Goal: Navigation & Orientation: Find specific page/section

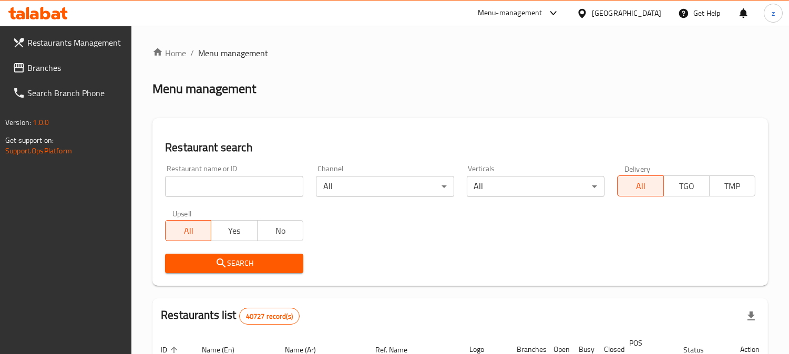
click at [65, 69] on span "Branches" at bounding box center [75, 68] width 96 height 13
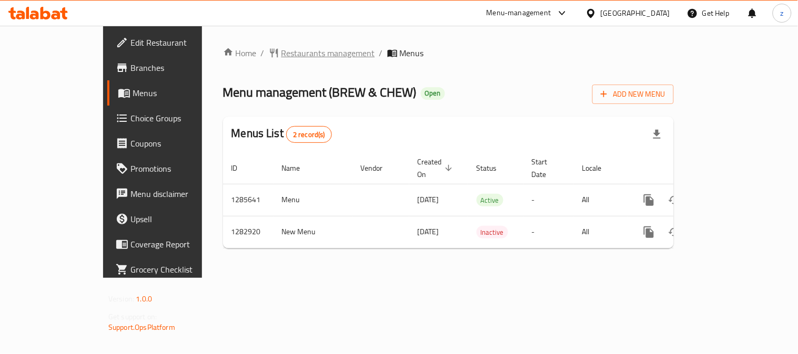
click at [281, 54] on span "Restaurants management" at bounding box center [328, 53] width 94 height 13
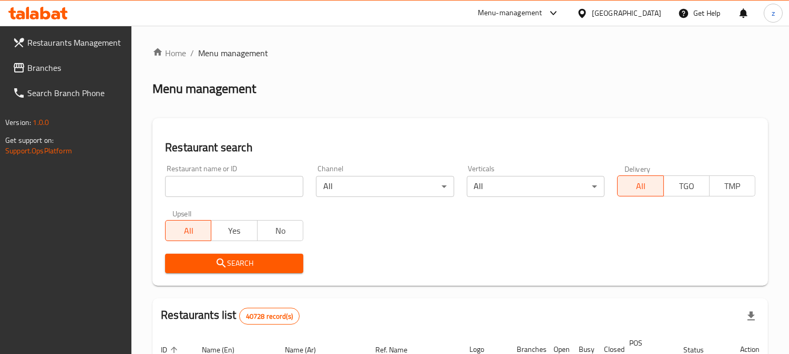
click at [49, 72] on span "Branches" at bounding box center [75, 68] width 96 height 13
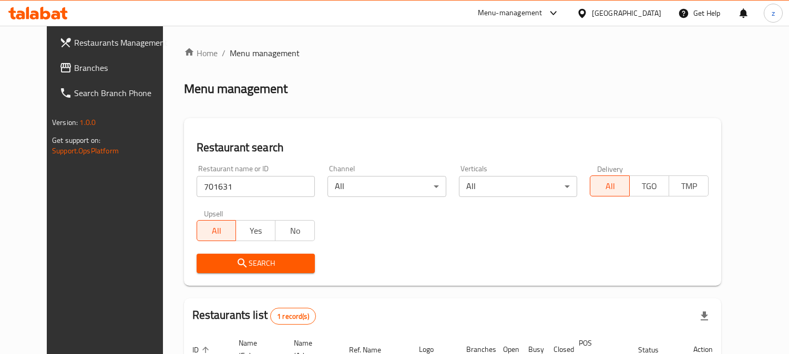
scroll to position [106, 0]
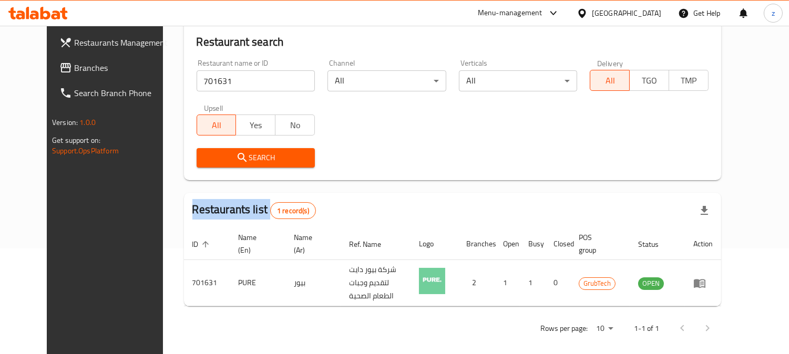
click at [74, 47] on span "Restaurants Management" at bounding box center [122, 42] width 96 height 13
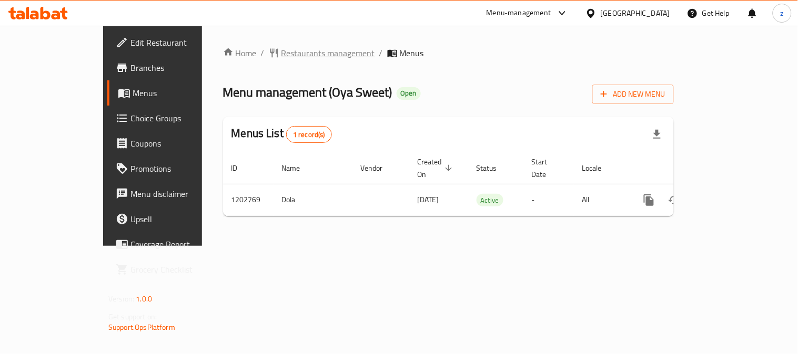
click at [281, 50] on span "Restaurants management" at bounding box center [328, 53] width 94 height 13
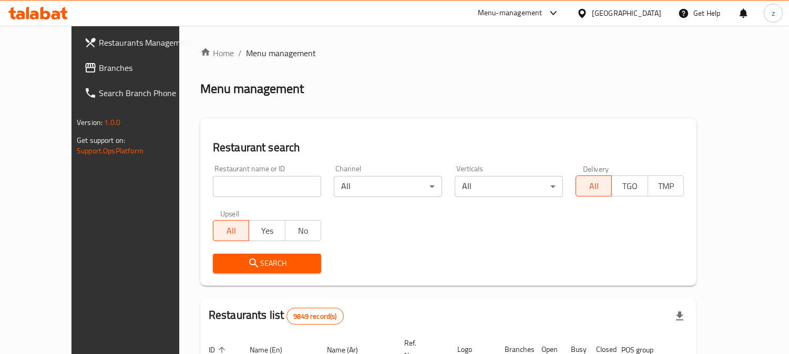
click at [99, 74] on span "Branches" at bounding box center [147, 68] width 96 height 13
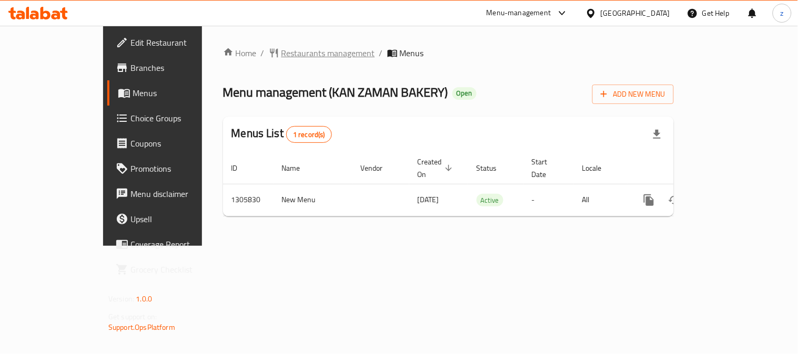
click at [281, 54] on span "Restaurants management" at bounding box center [328, 53] width 94 height 13
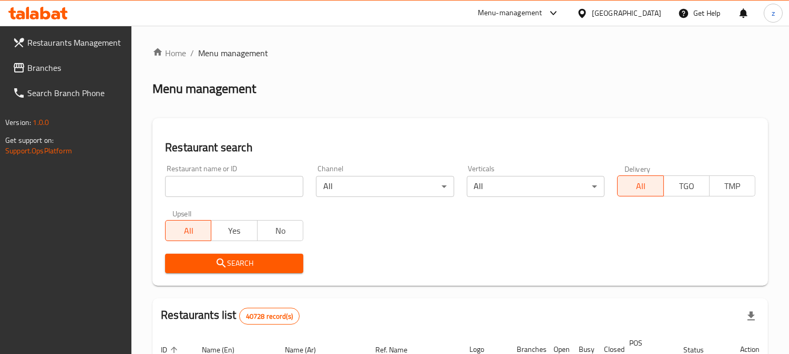
click at [43, 66] on span "Branches" at bounding box center [75, 68] width 96 height 13
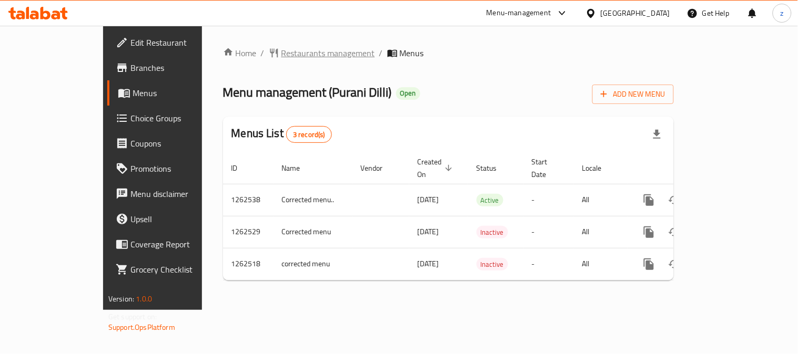
click at [281, 48] on span "Restaurants management" at bounding box center [328, 53] width 94 height 13
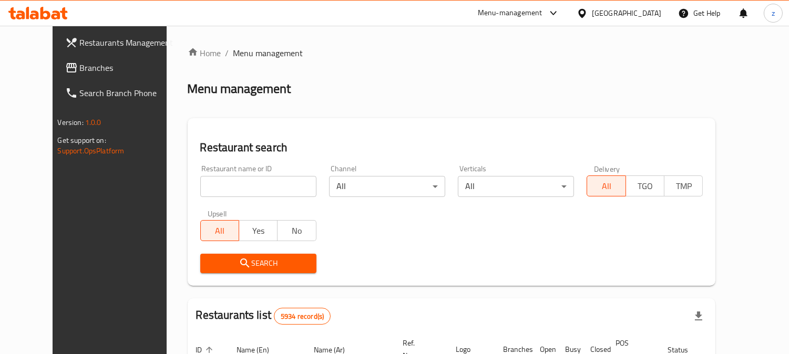
click at [80, 72] on span "Branches" at bounding box center [128, 68] width 96 height 13
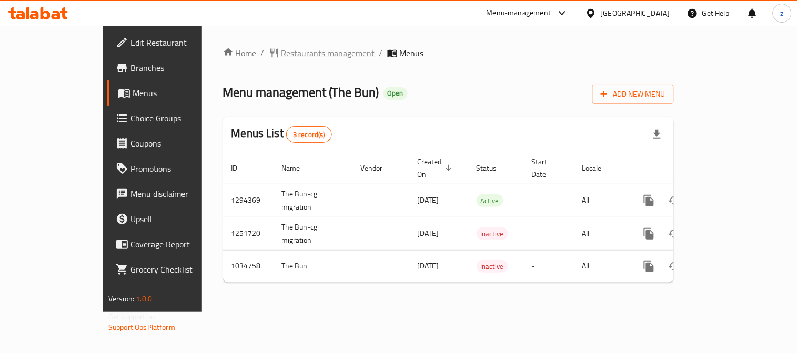
click at [281, 53] on span "Restaurants management" at bounding box center [328, 53] width 94 height 13
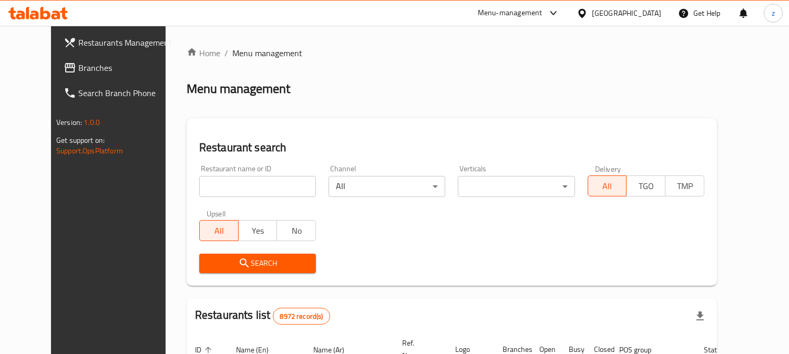
click at [78, 69] on span "Branches" at bounding box center [126, 68] width 96 height 13
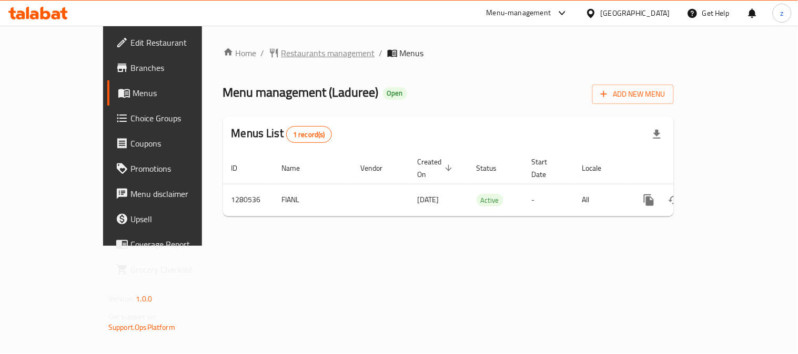
click at [281, 51] on span "Restaurants management" at bounding box center [328, 53] width 94 height 13
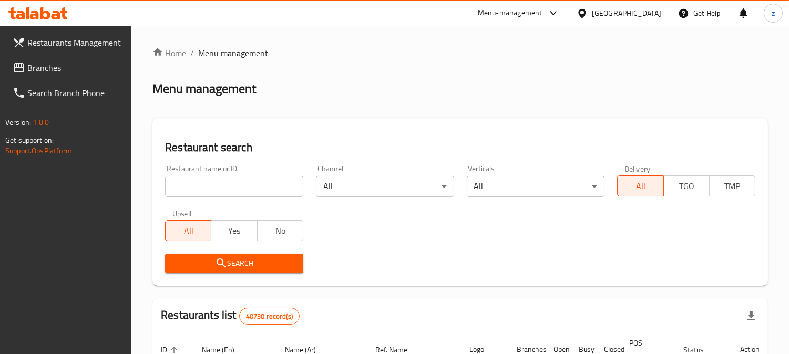
click at [33, 73] on span "Branches" at bounding box center [75, 68] width 96 height 13
